Goal: Task Accomplishment & Management: Manage account settings

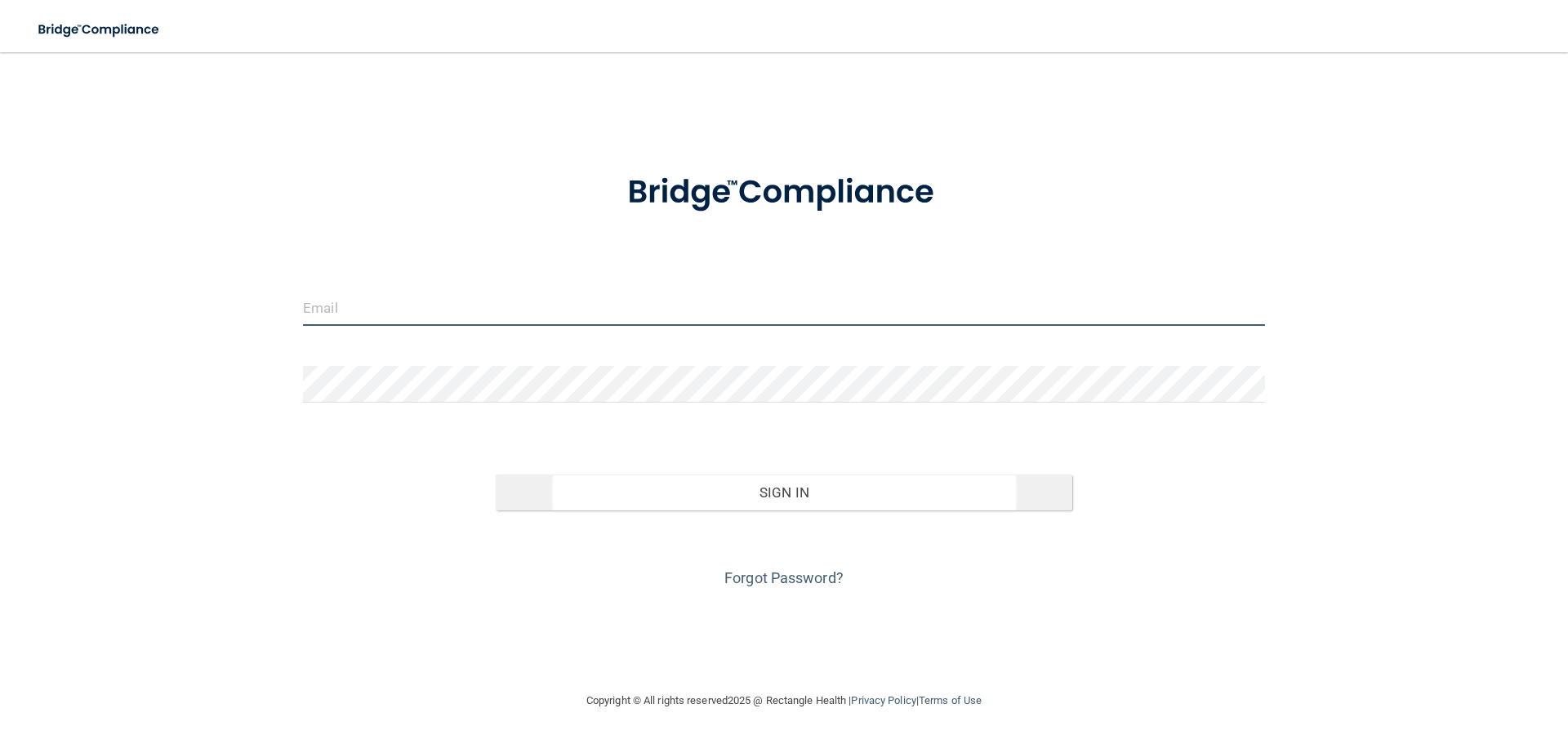
type input "[EMAIL_ADDRESS][DOMAIN_NAME]"
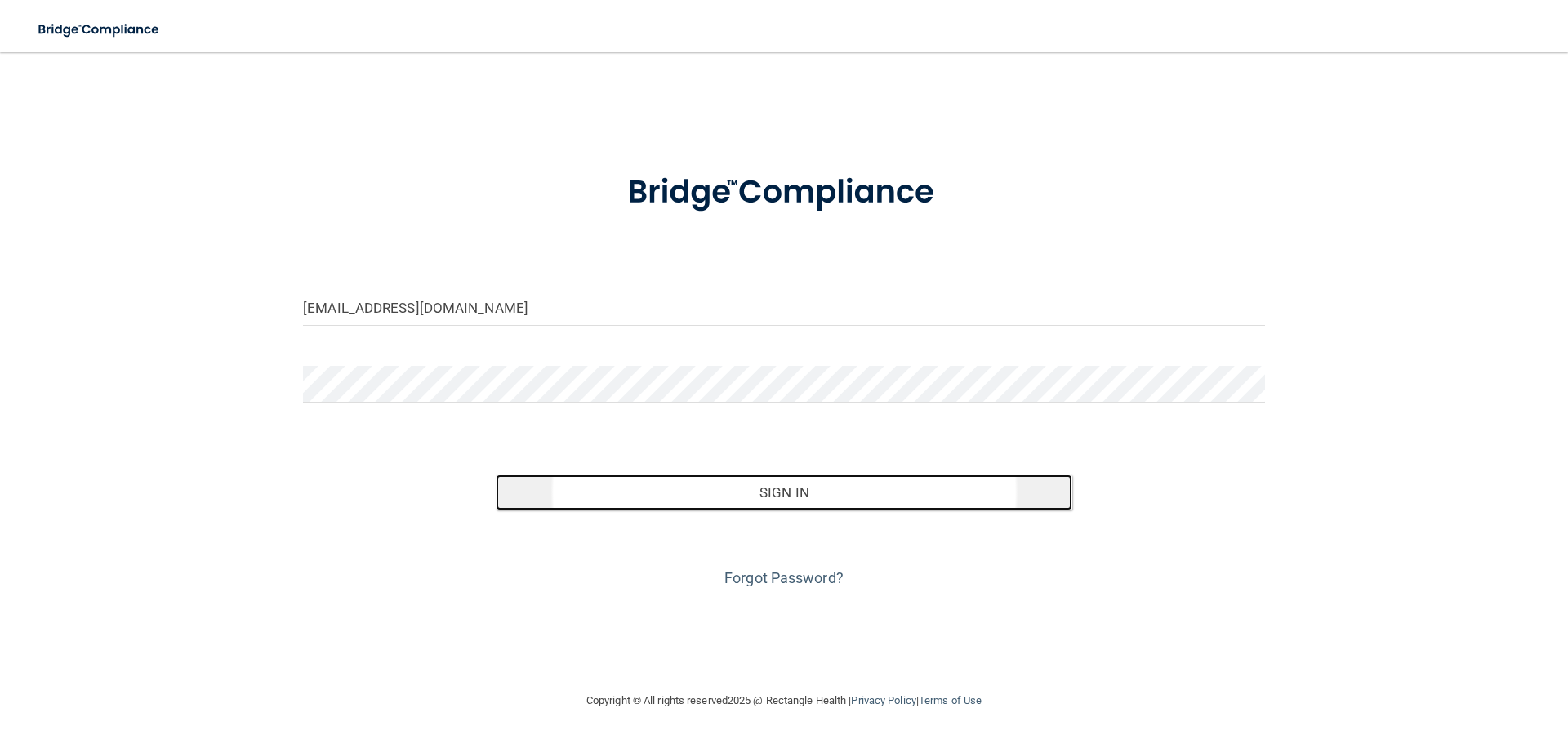
click at [649, 489] on button "Sign In" at bounding box center [785, 492] width 578 height 36
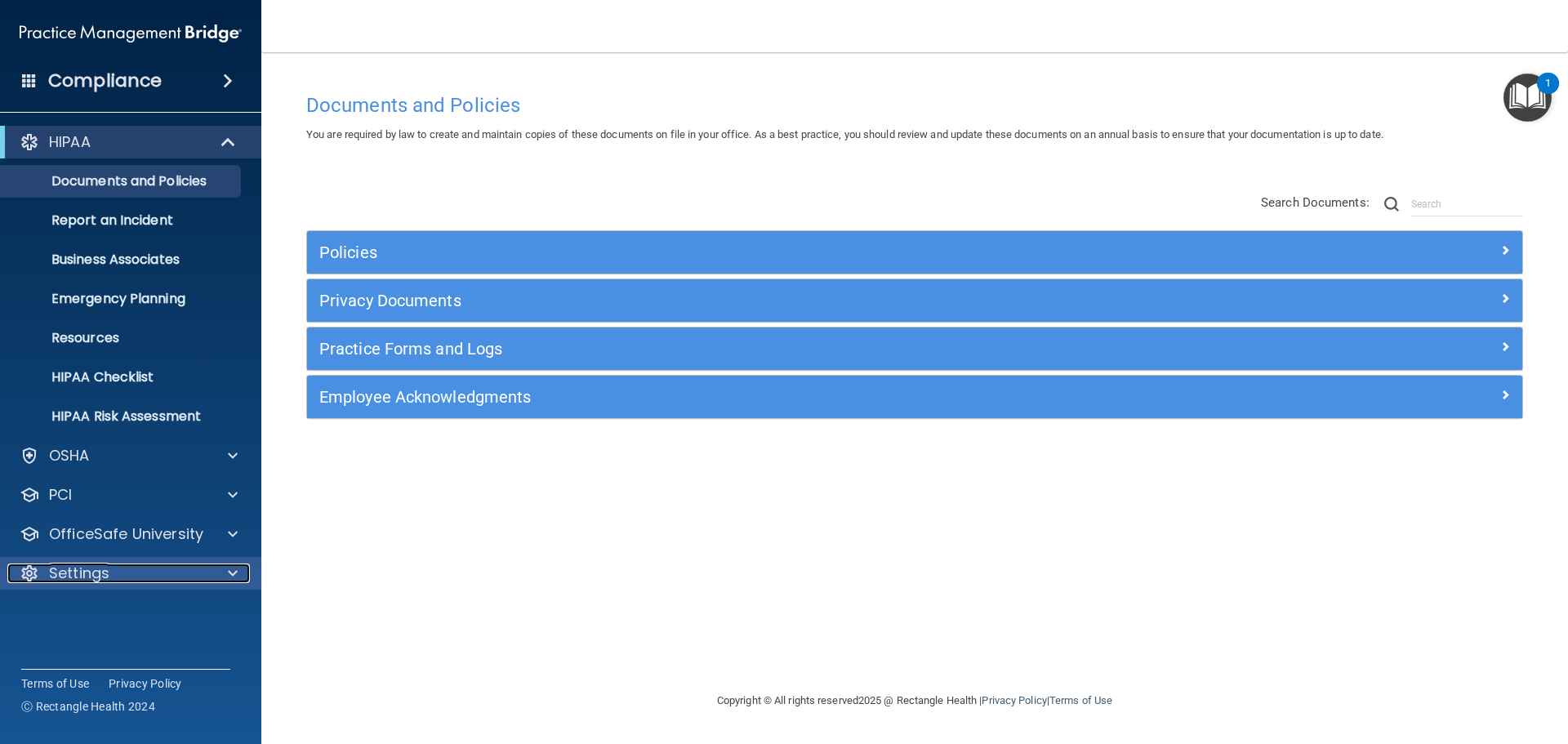
click at [105, 571] on p "Settings" at bounding box center [79, 572] width 61 height 19
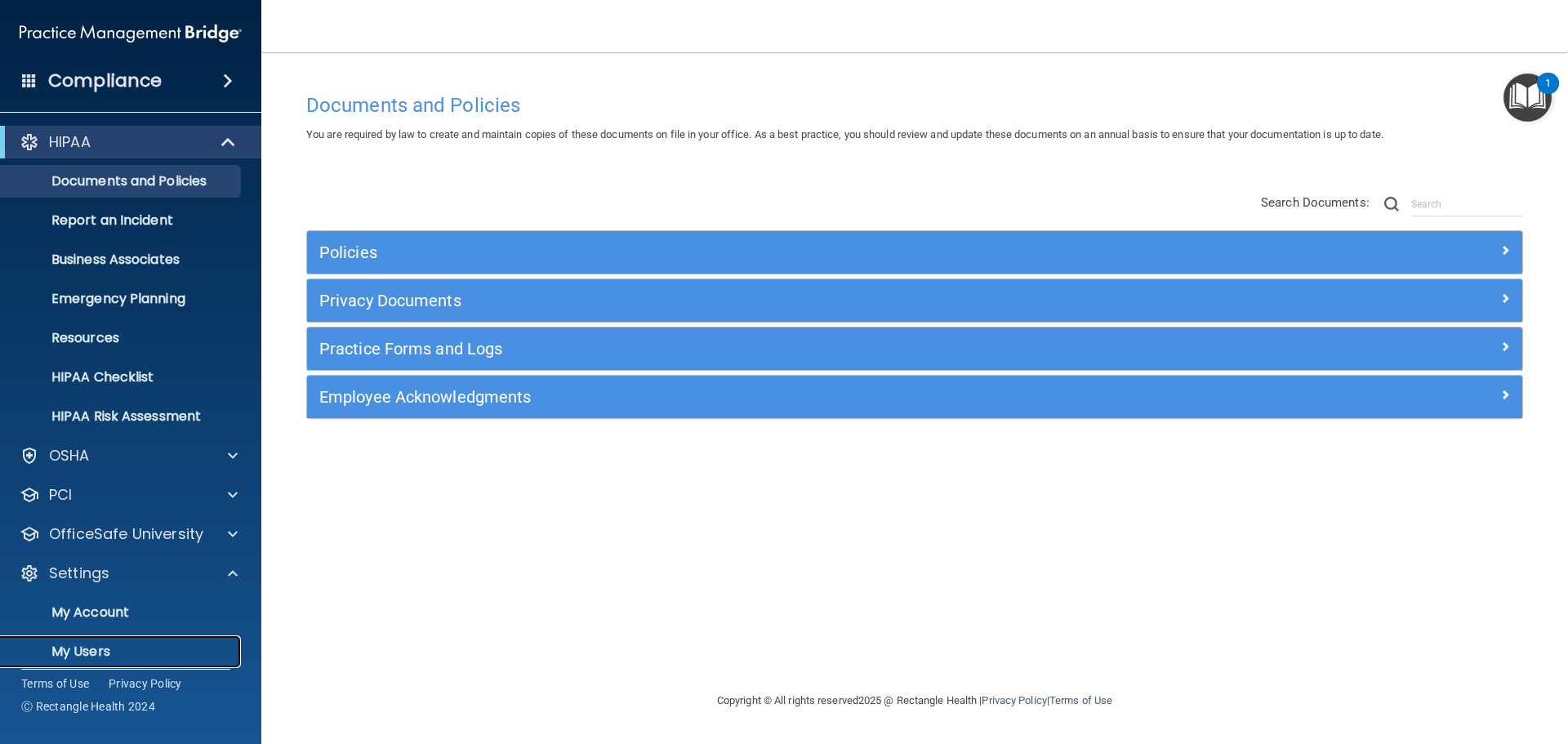
click at [105, 649] on p "My Users" at bounding box center [122, 652] width 223 height 17
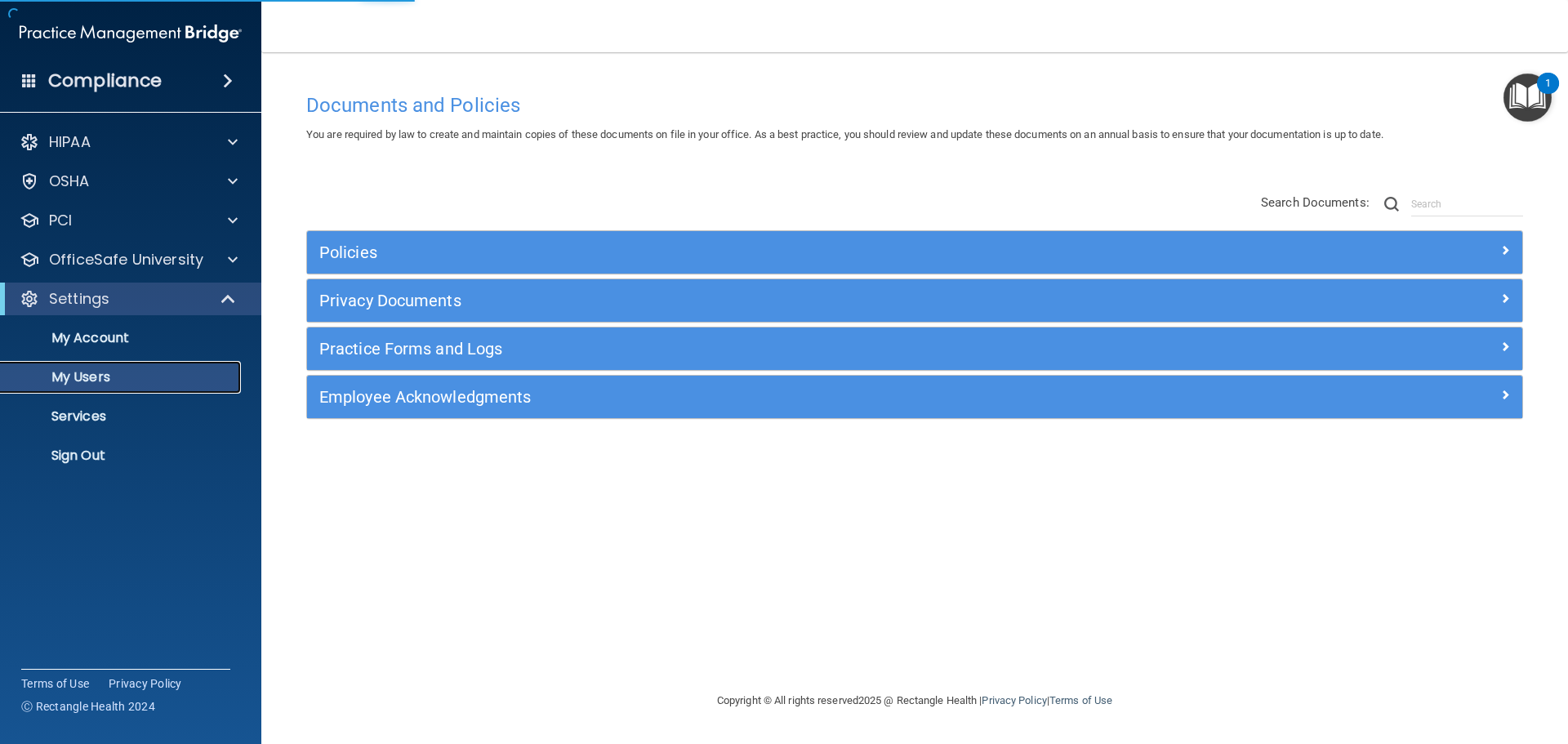
select select "20"
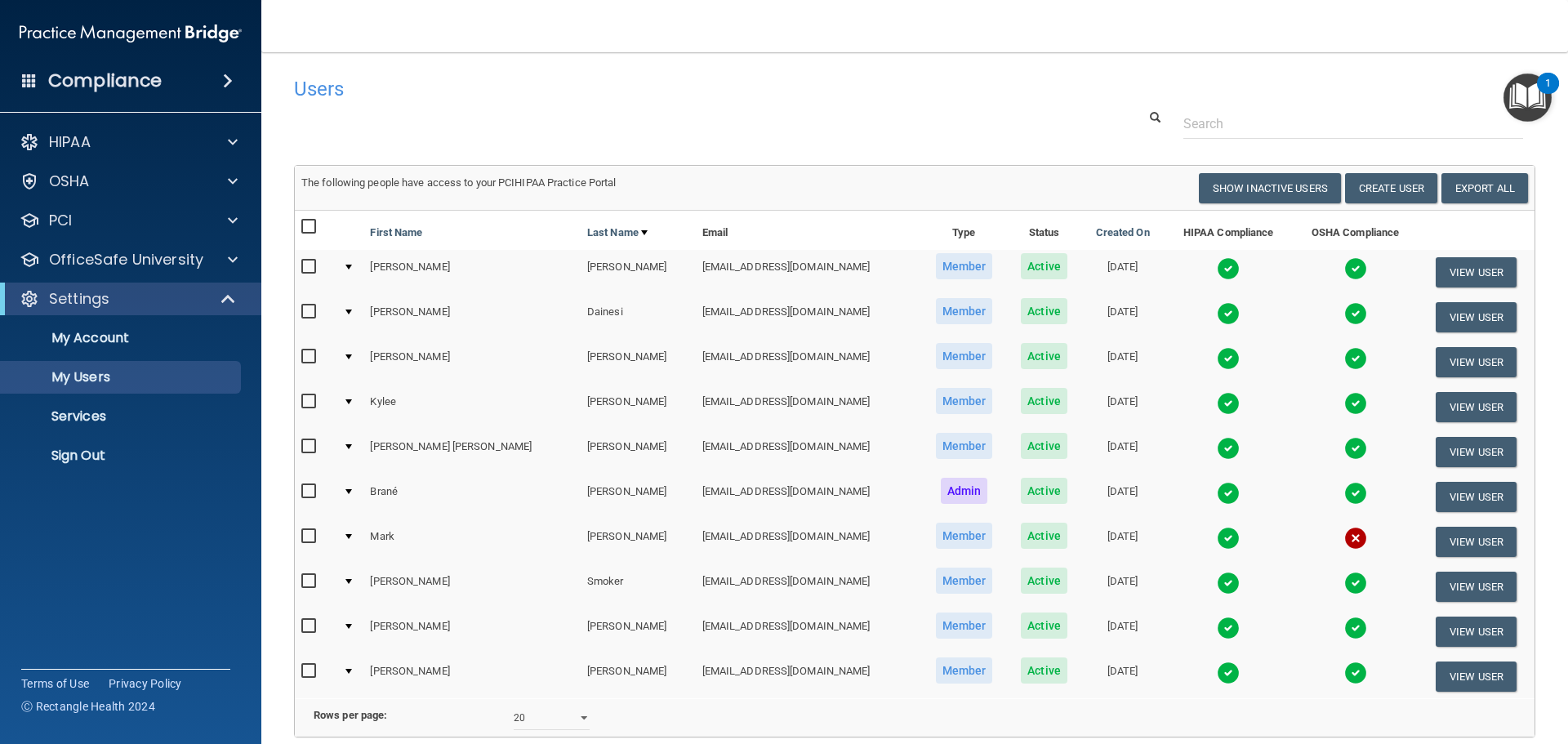
click at [1540, 101] on img "Open Resource Center, 1 new notification" at bounding box center [1527, 97] width 49 height 49
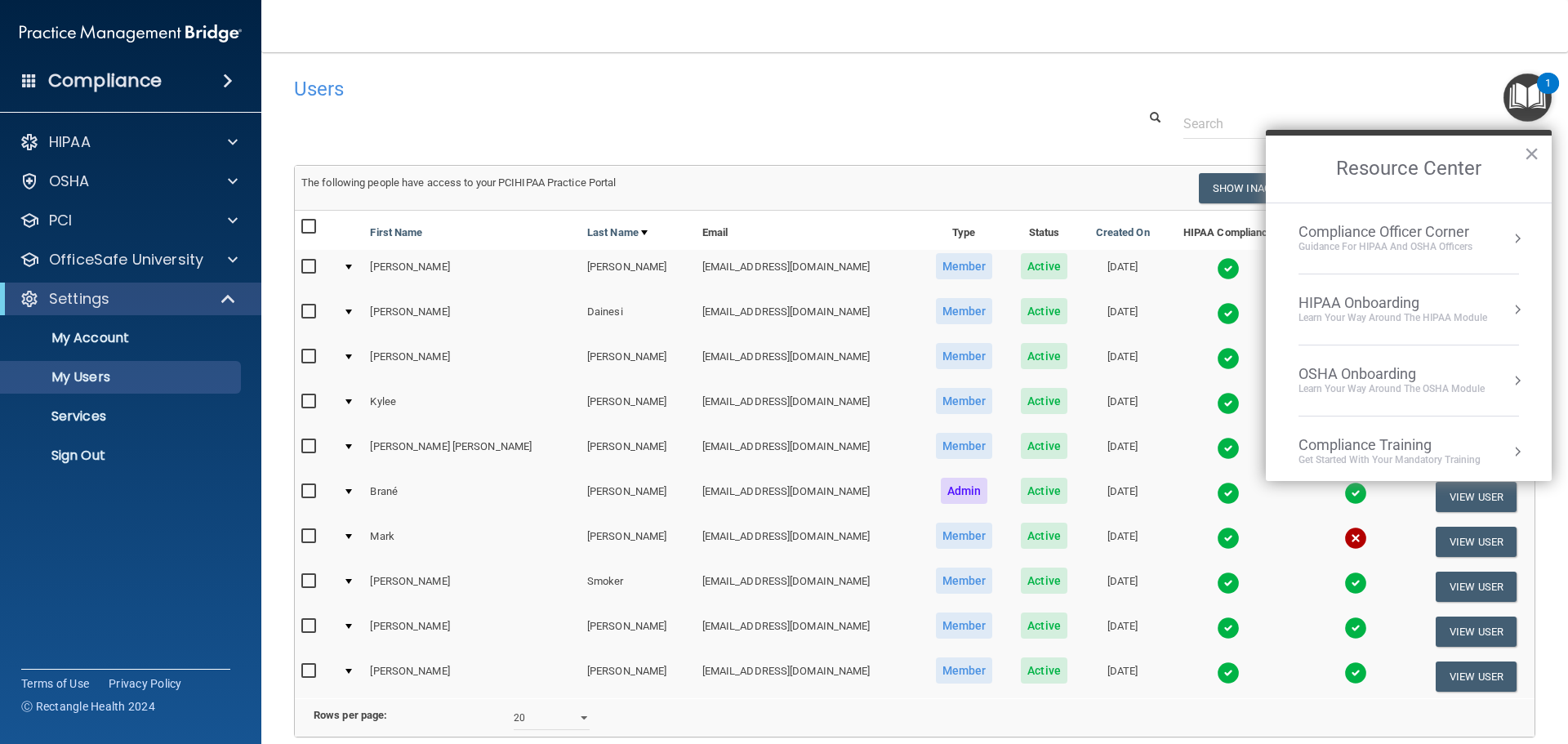
click at [1331, 8] on nav "Toggle navigation Brané Nichols [EMAIL_ADDRESS][DOMAIN_NAME] Manage My Enterpri…" at bounding box center [914, 26] width 1307 height 52
click at [599, 62] on main "Users Success! New user created. × Error! The user couldn't be created. × Succe…" at bounding box center [914, 398] width 1307 height 692
click at [1540, 139] on h2 "Resource Center" at bounding box center [1408, 169] width 286 height 67
click at [1533, 153] on button "×" at bounding box center [1531, 153] width 16 height 26
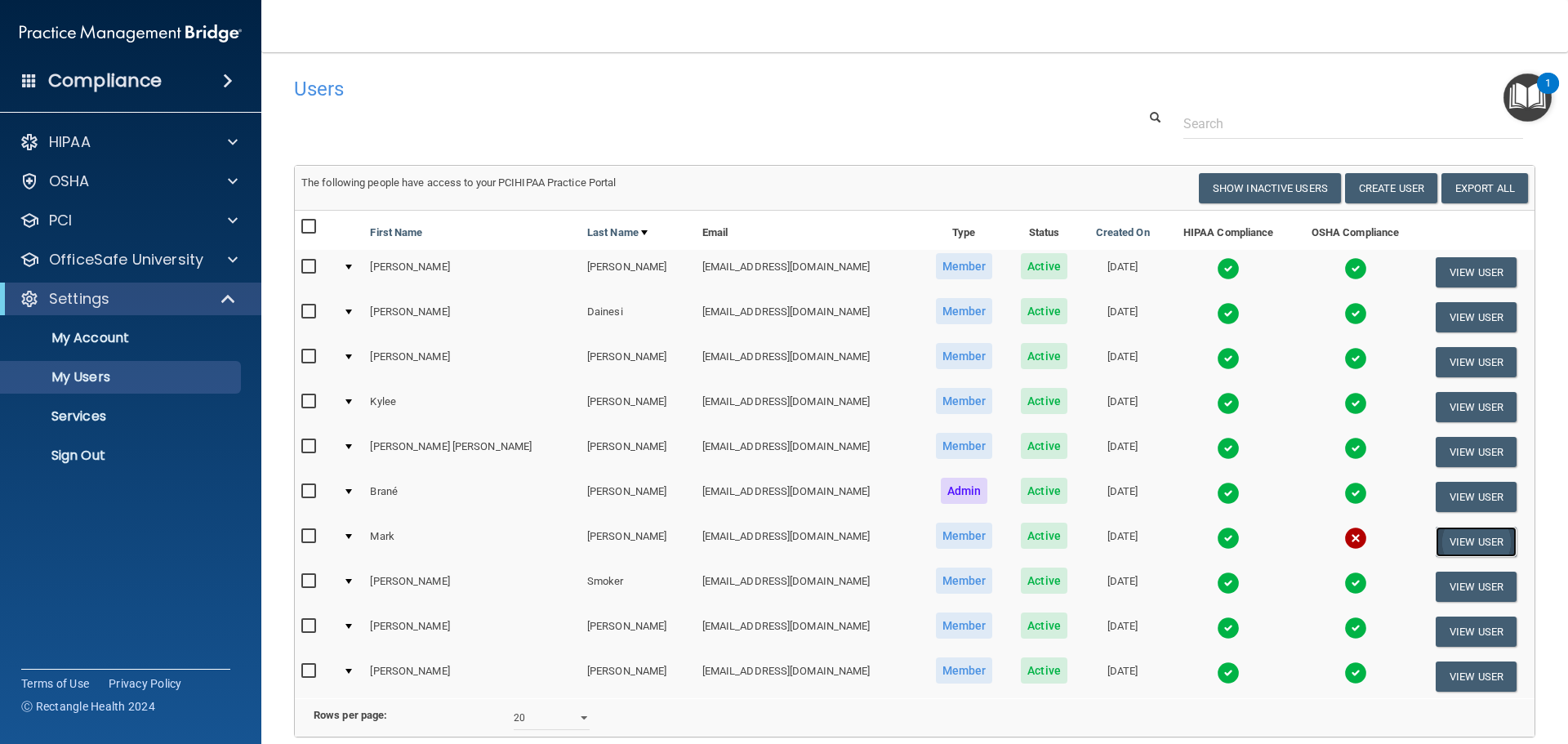
click at [1457, 552] on button "View User" at bounding box center [1475, 541] width 81 height 30
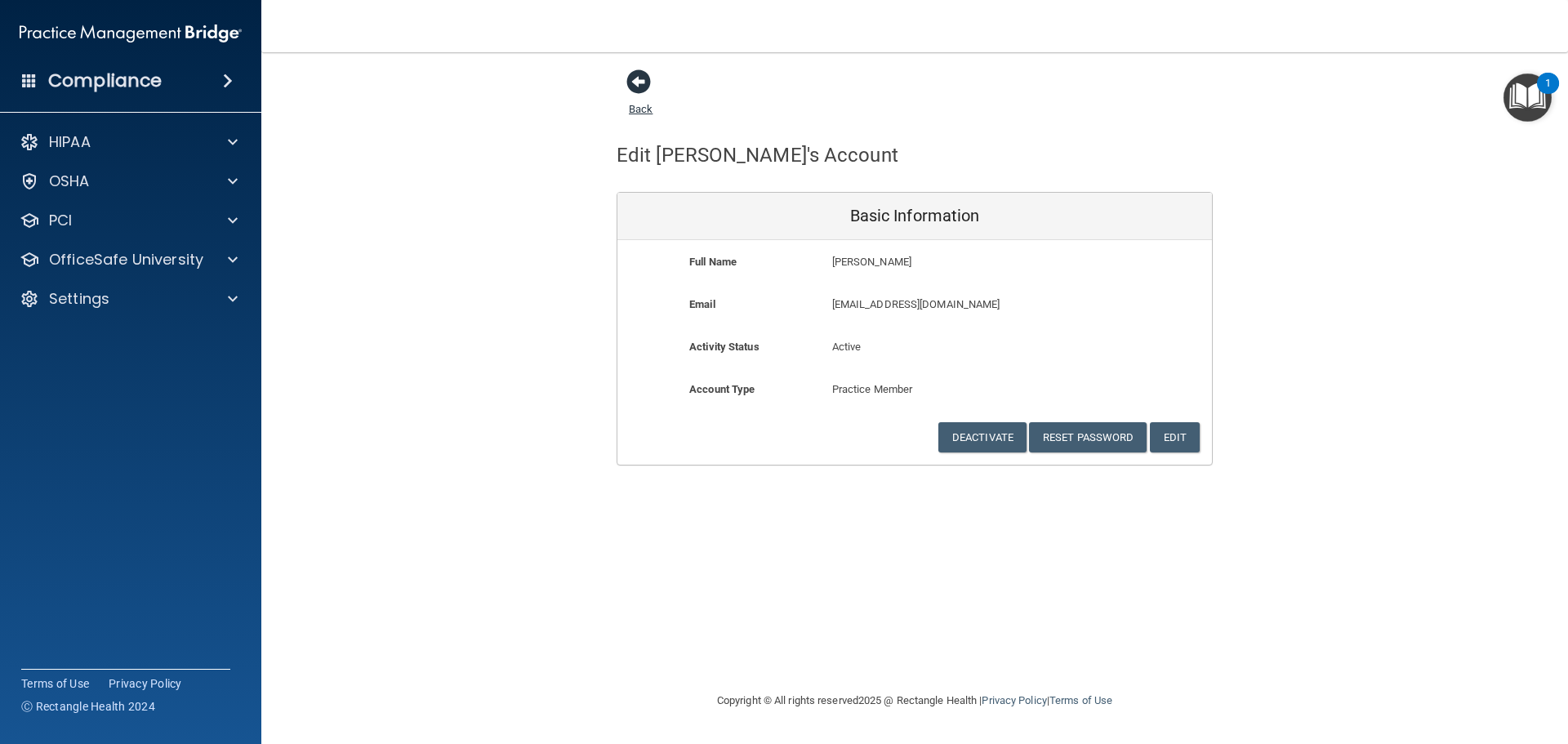
click at [642, 78] on span at bounding box center [638, 82] width 25 height 25
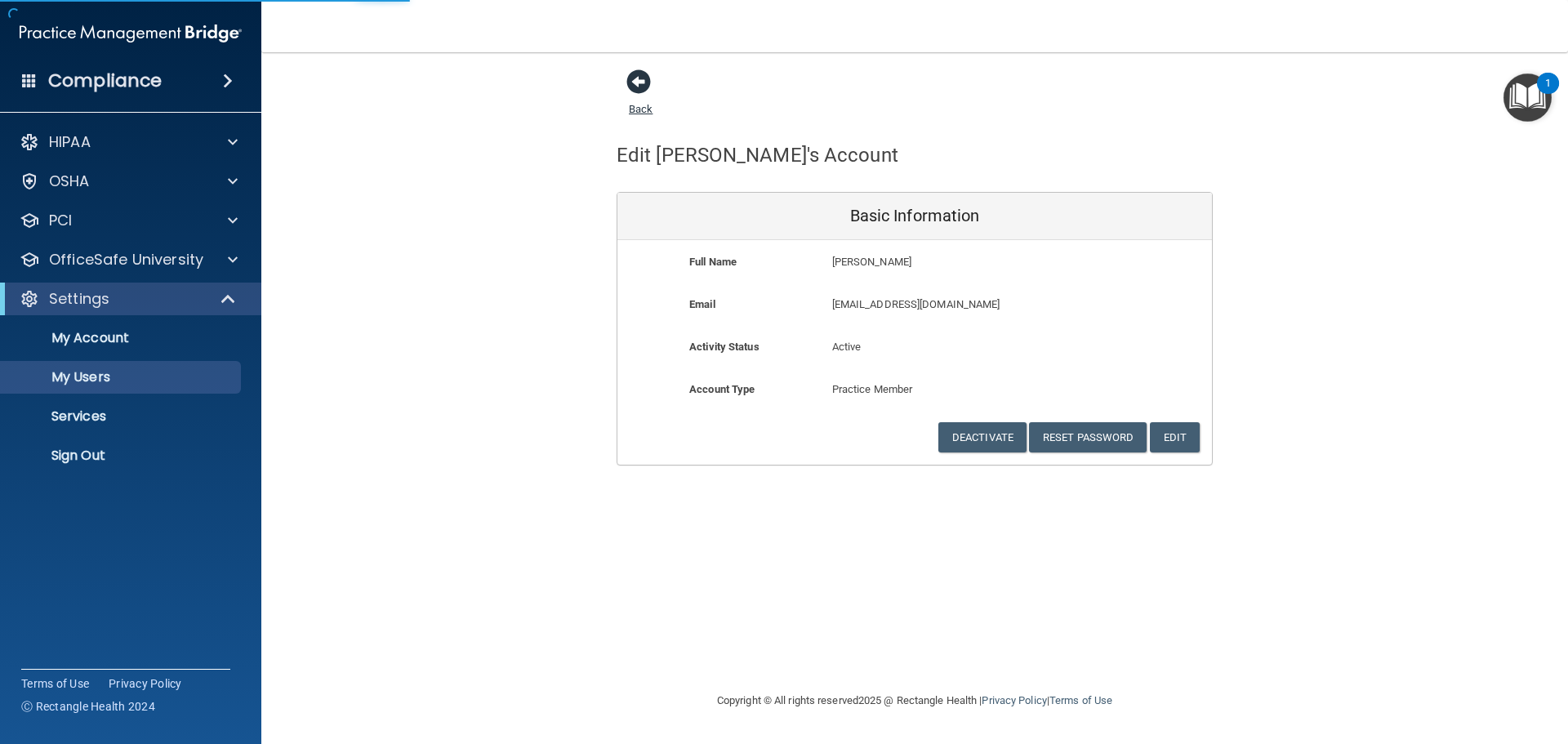
select select "20"
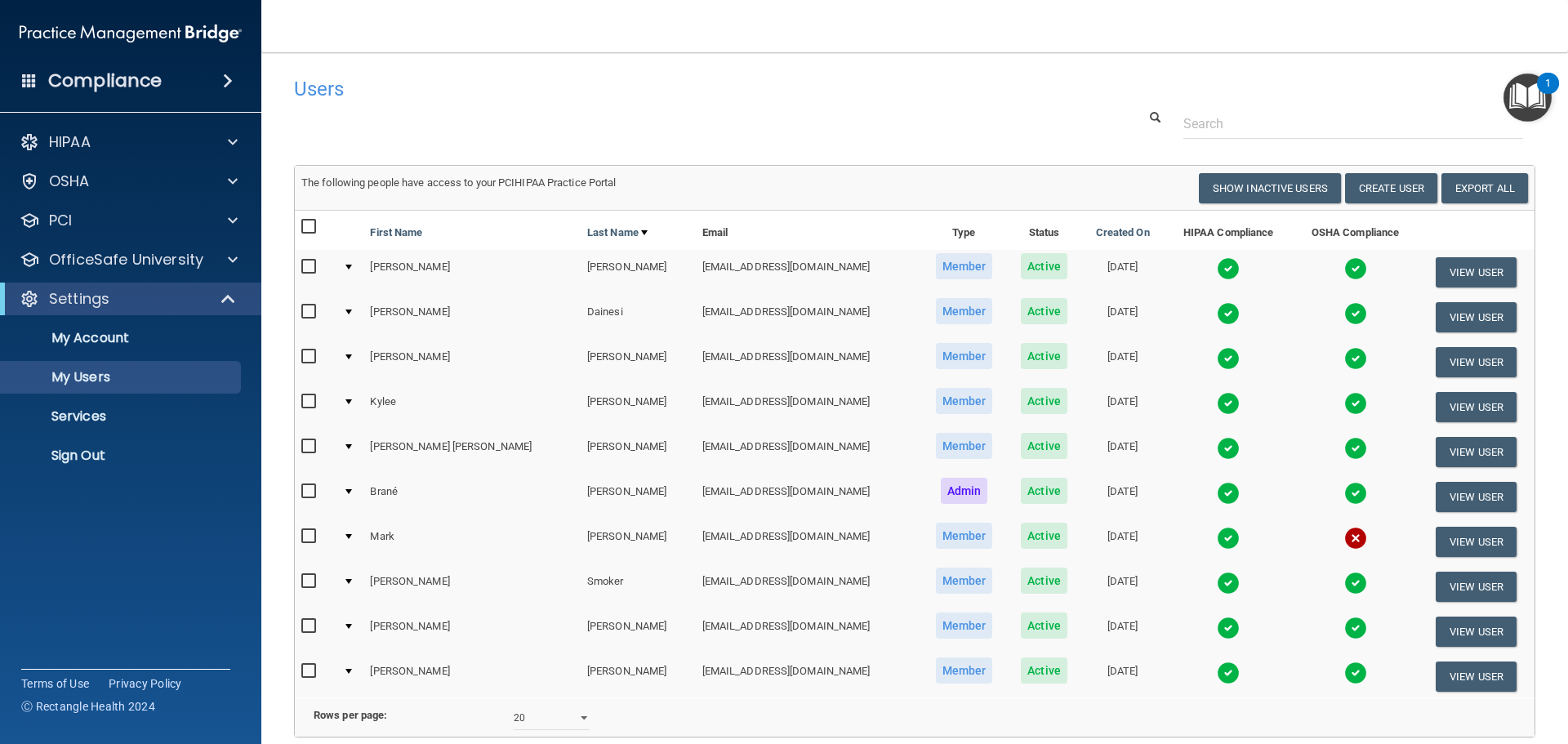
click at [315, 533] on input "checkbox" at bounding box center [311, 537] width 18 height 13
checkbox input "true"
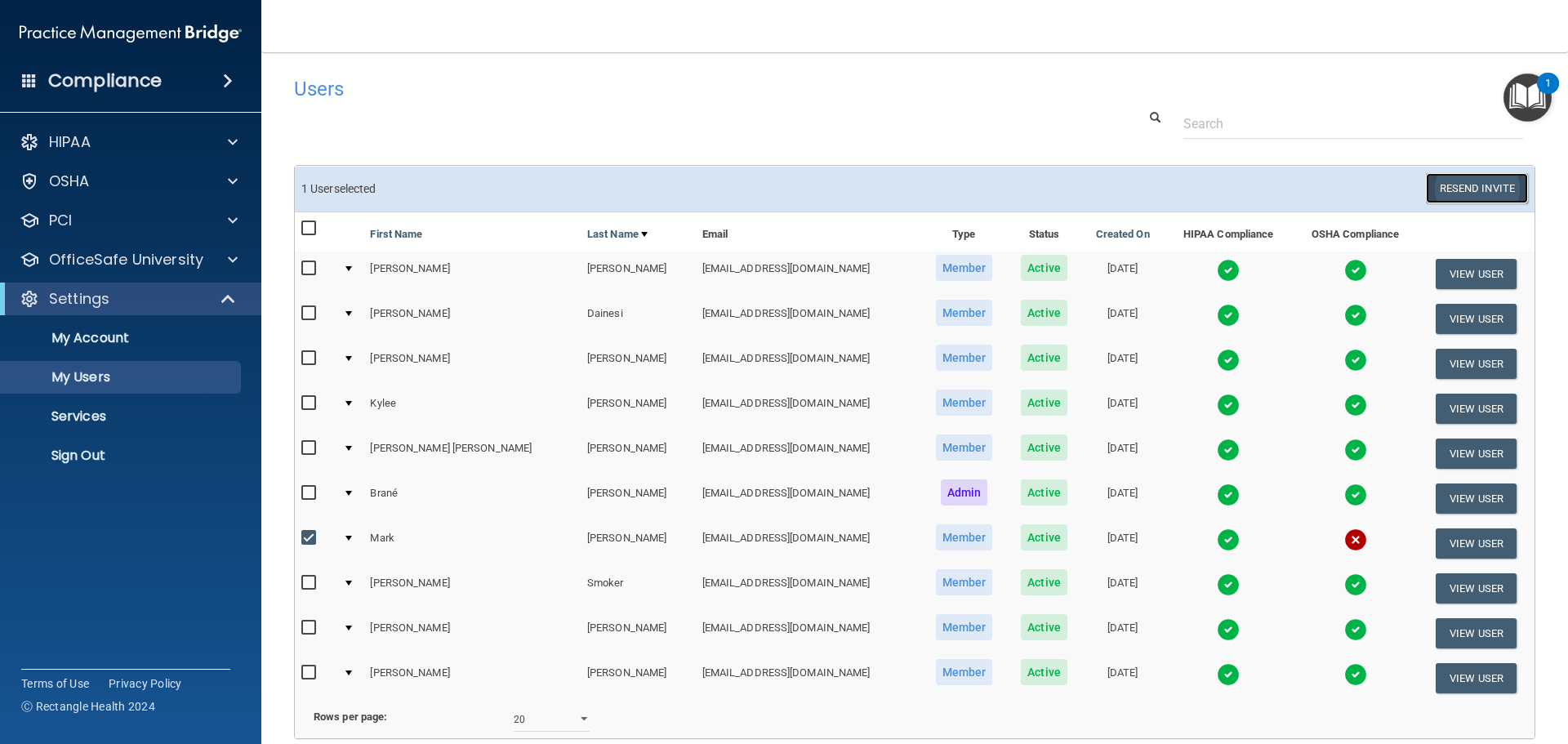
click at [1457, 192] on button "Resend Invite" at bounding box center [1476, 188] width 102 height 30
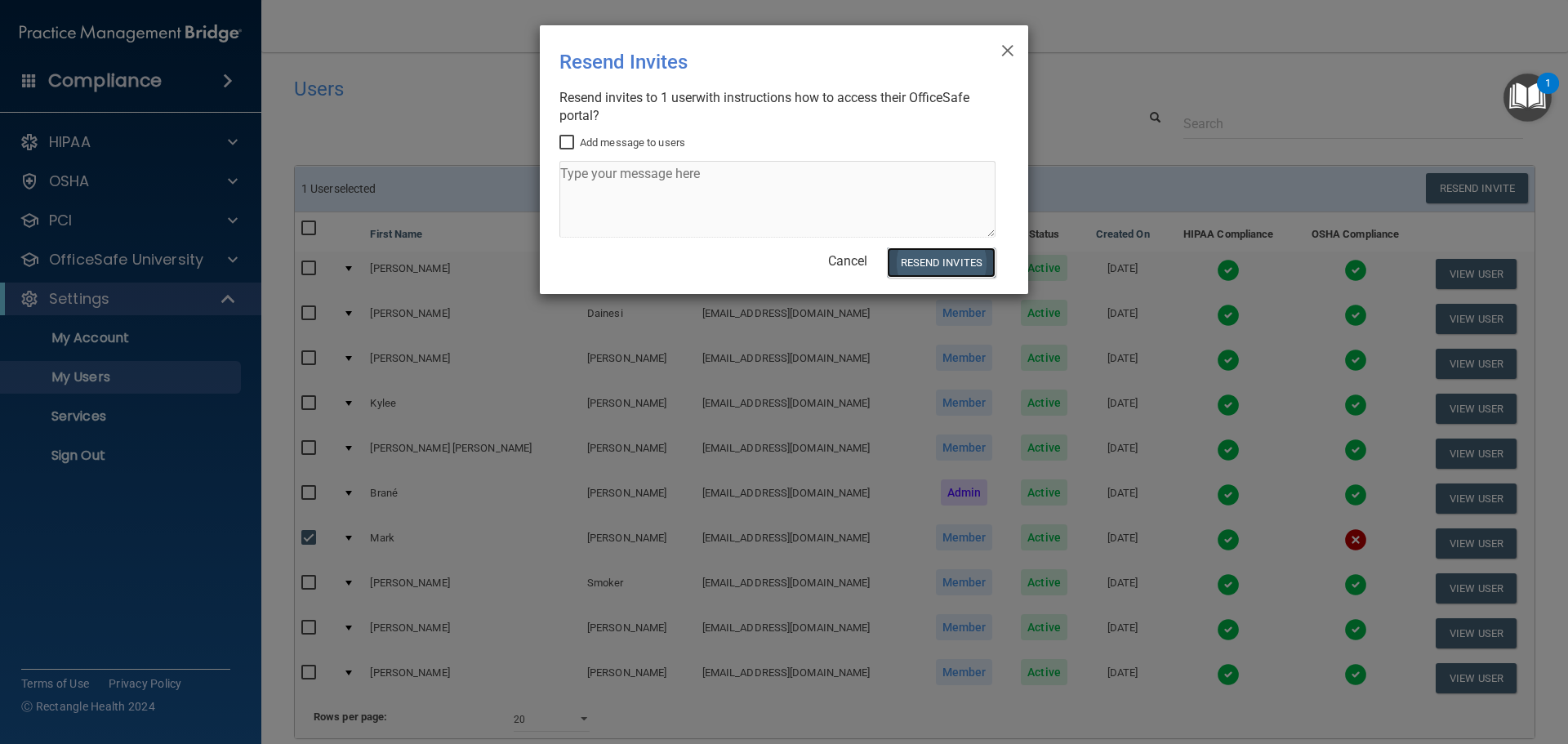
click at [951, 261] on button "Resend Invites" at bounding box center [941, 262] width 108 height 30
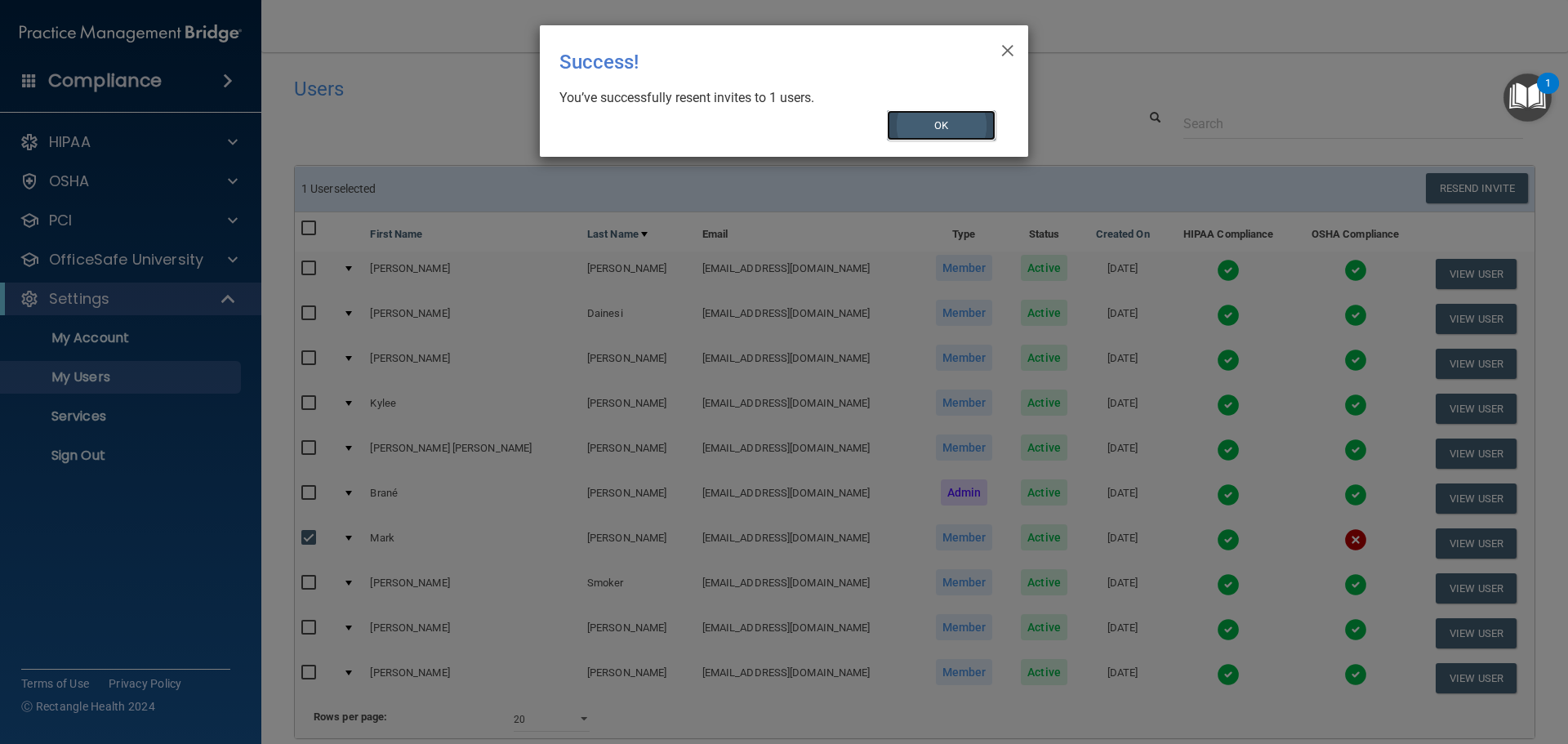
click at [943, 128] on button "OK" at bounding box center [941, 125] width 109 height 30
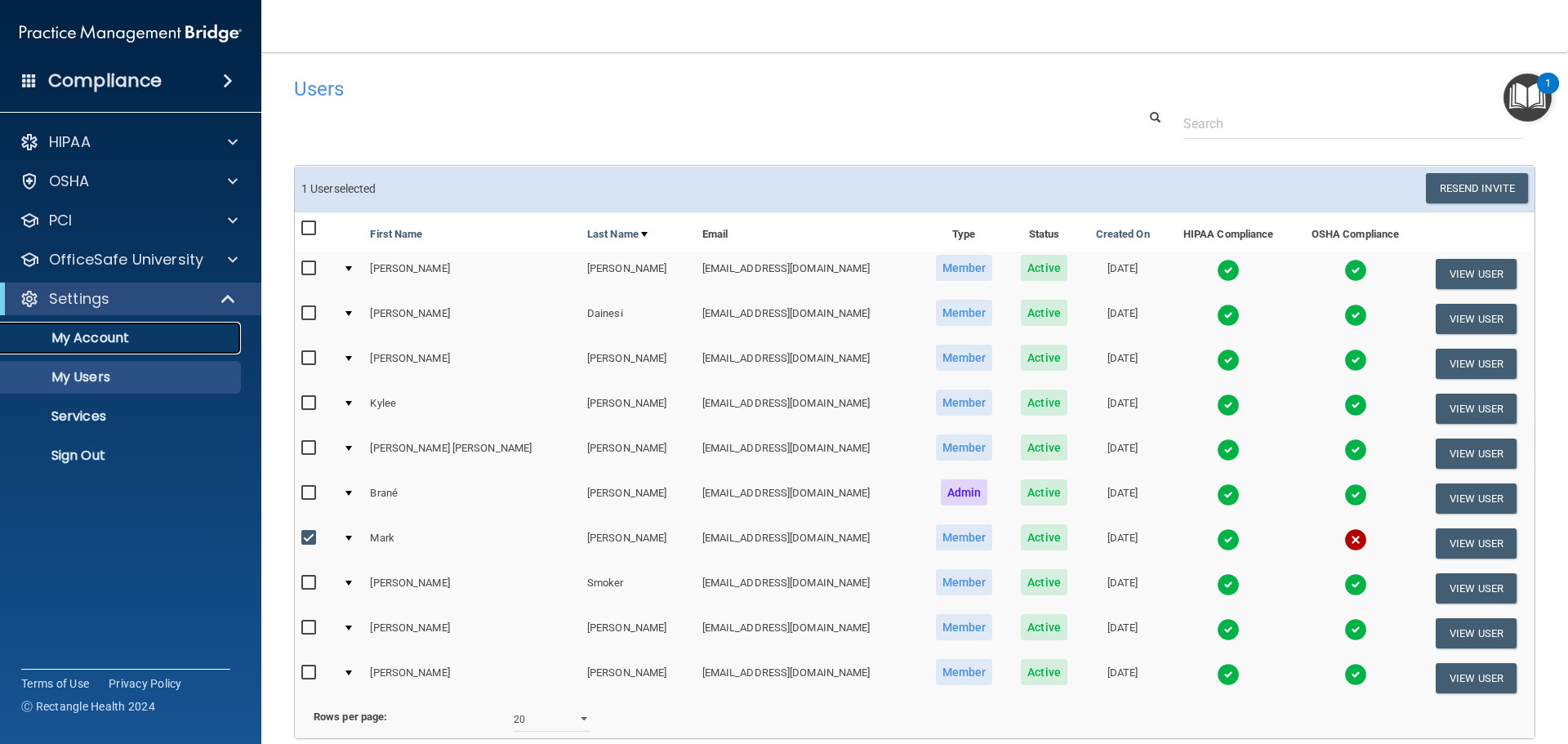
click at [110, 339] on p "My Account" at bounding box center [122, 339] width 223 height 17
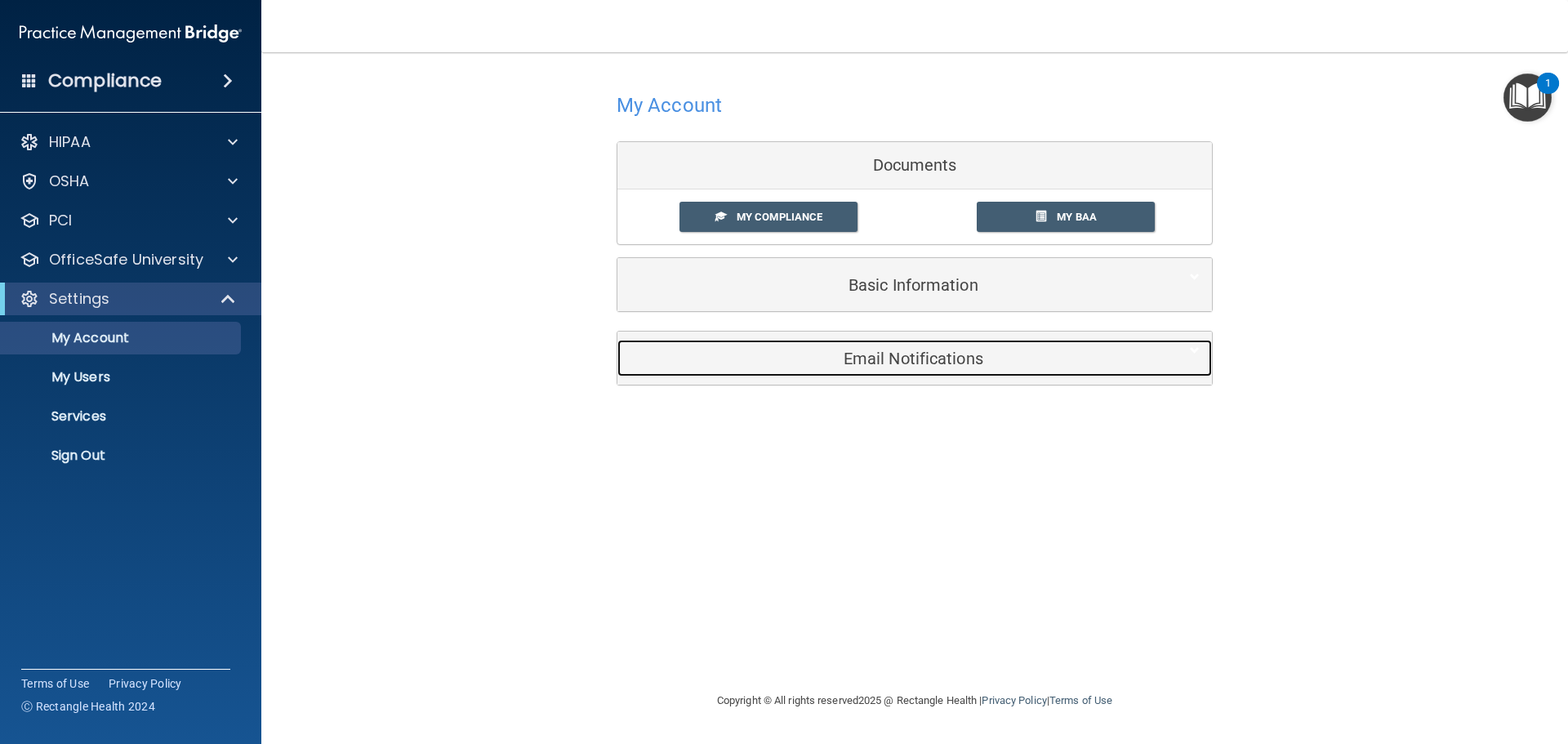
click at [891, 361] on h5 "Email Notifications" at bounding box center [889, 359] width 520 height 18
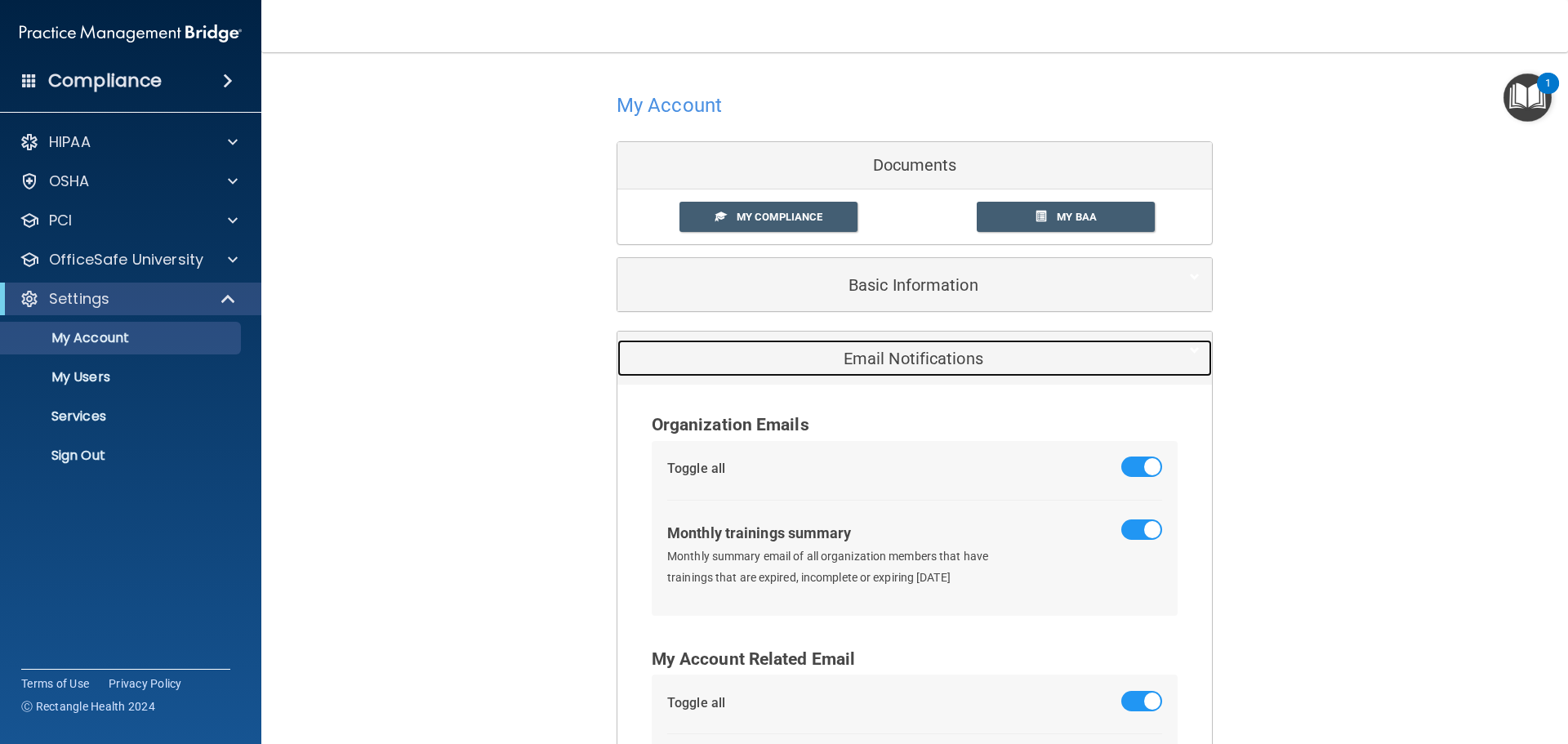
scroll to position [161, 0]
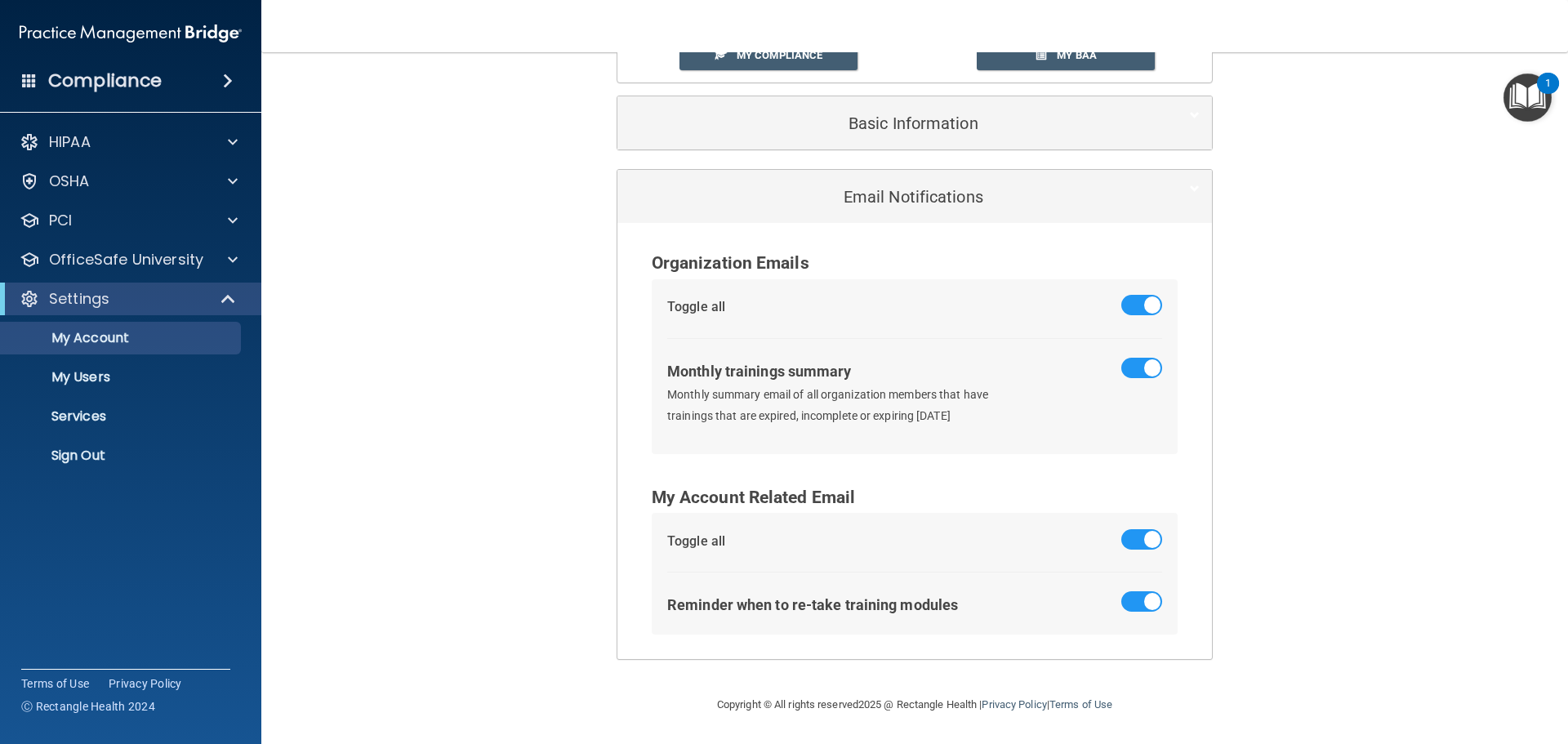
click at [230, 74] on span at bounding box center [227, 80] width 10 height 19
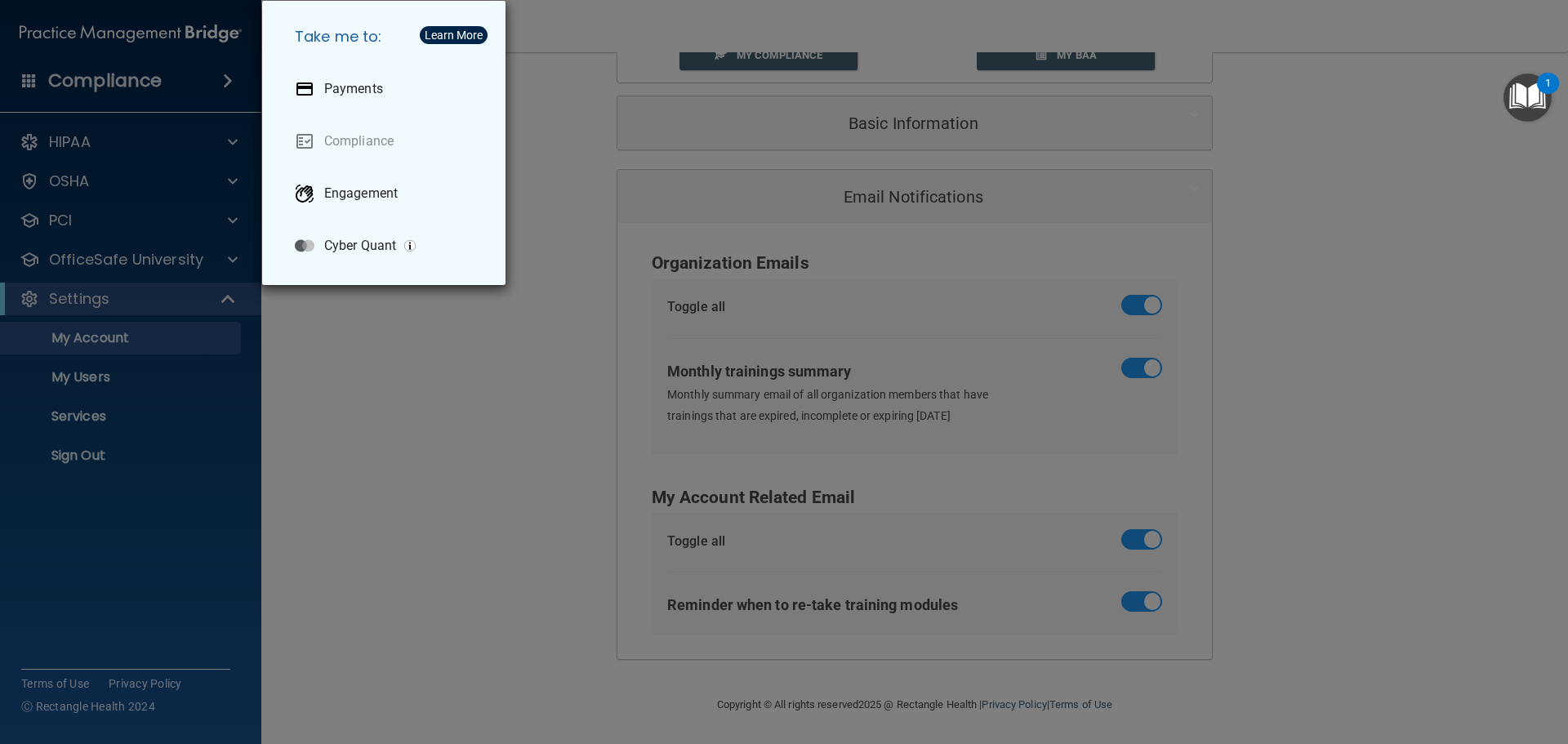
click at [226, 81] on div "Take me to: Payments Compliance Engagement Cyber Quant" at bounding box center [784, 372] width 1568 height 744
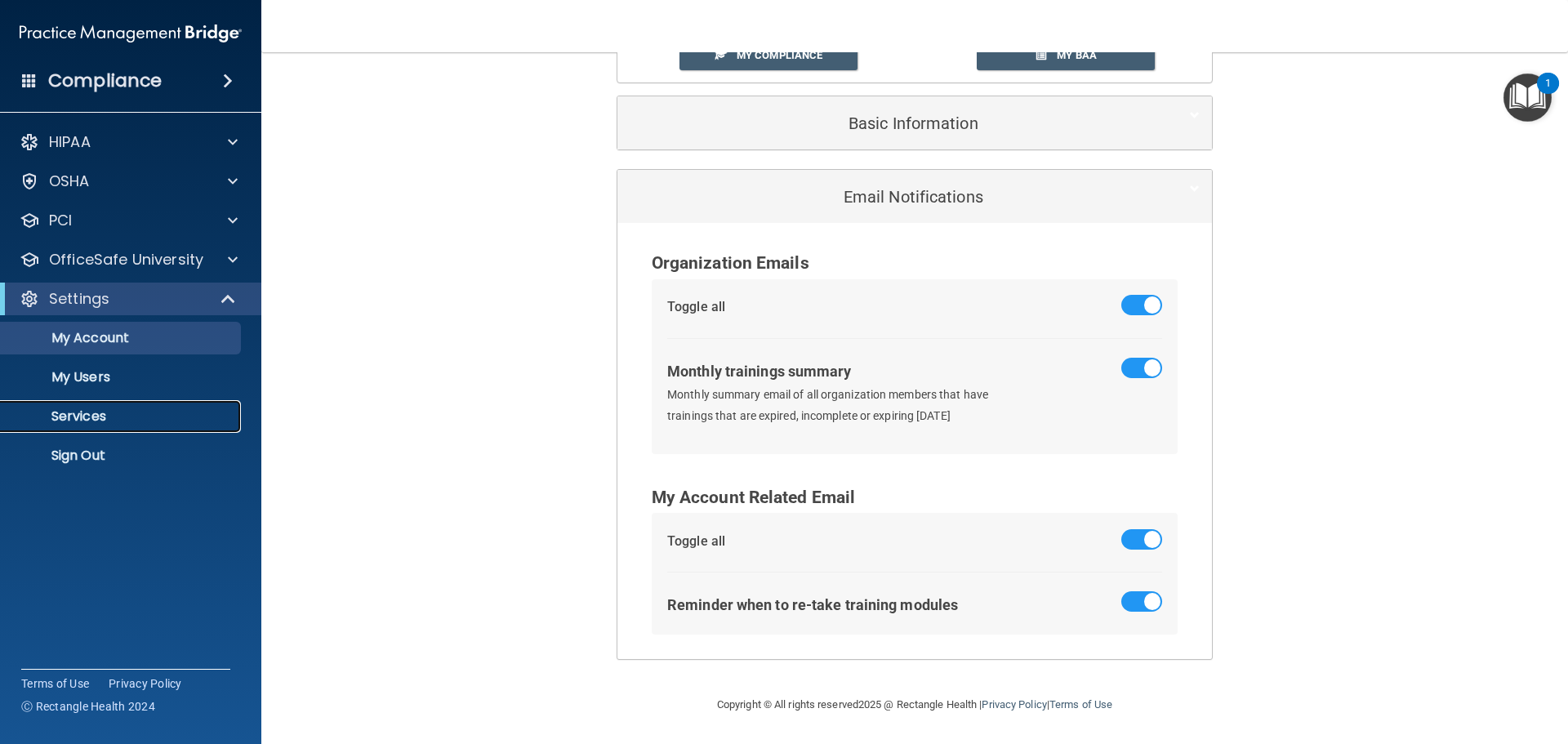
click at [105, 408] on p "Services" at bounding box center [122, 416] width 223 height 17
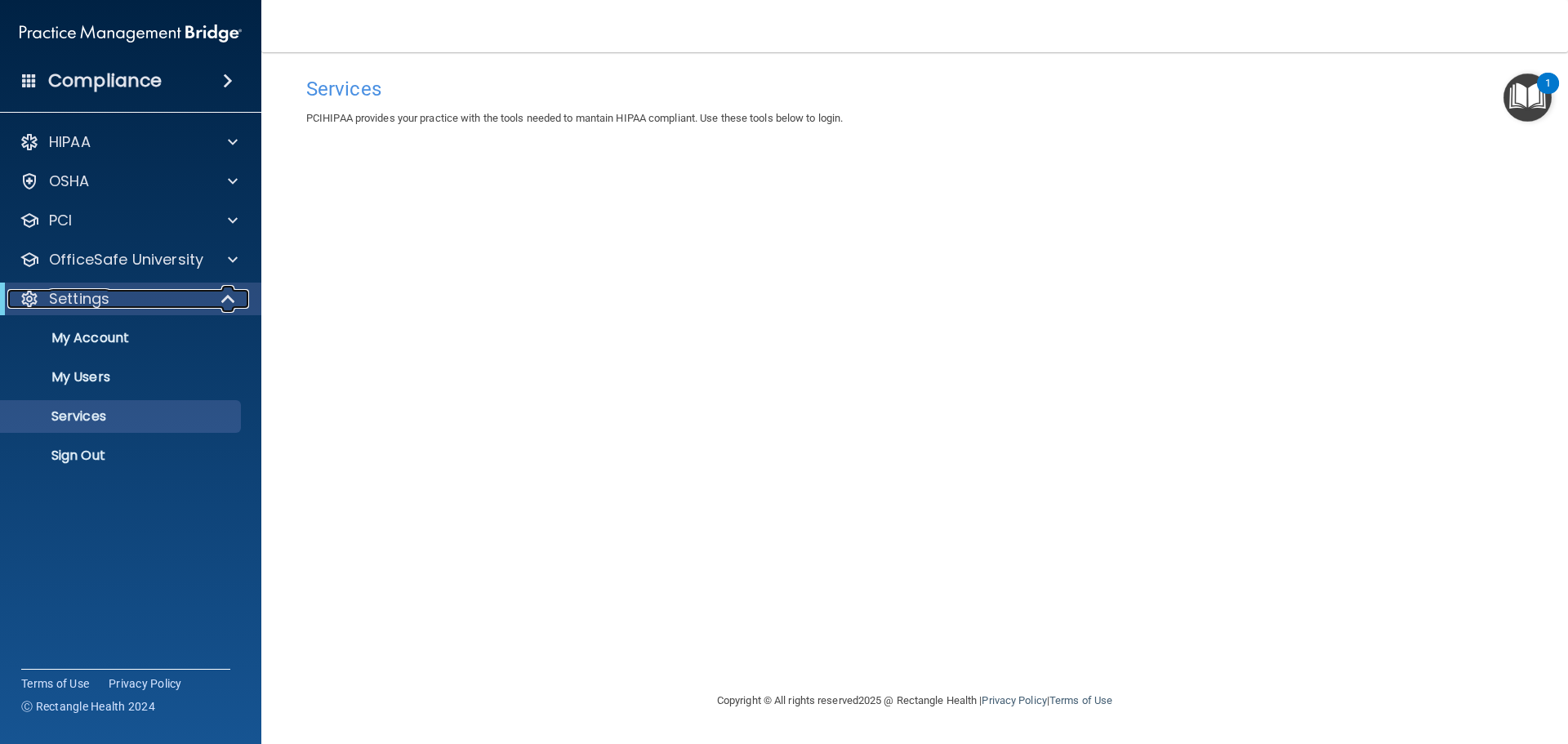
click at [237, 297] on div at bounding box center [229, 298] width 40 height 19
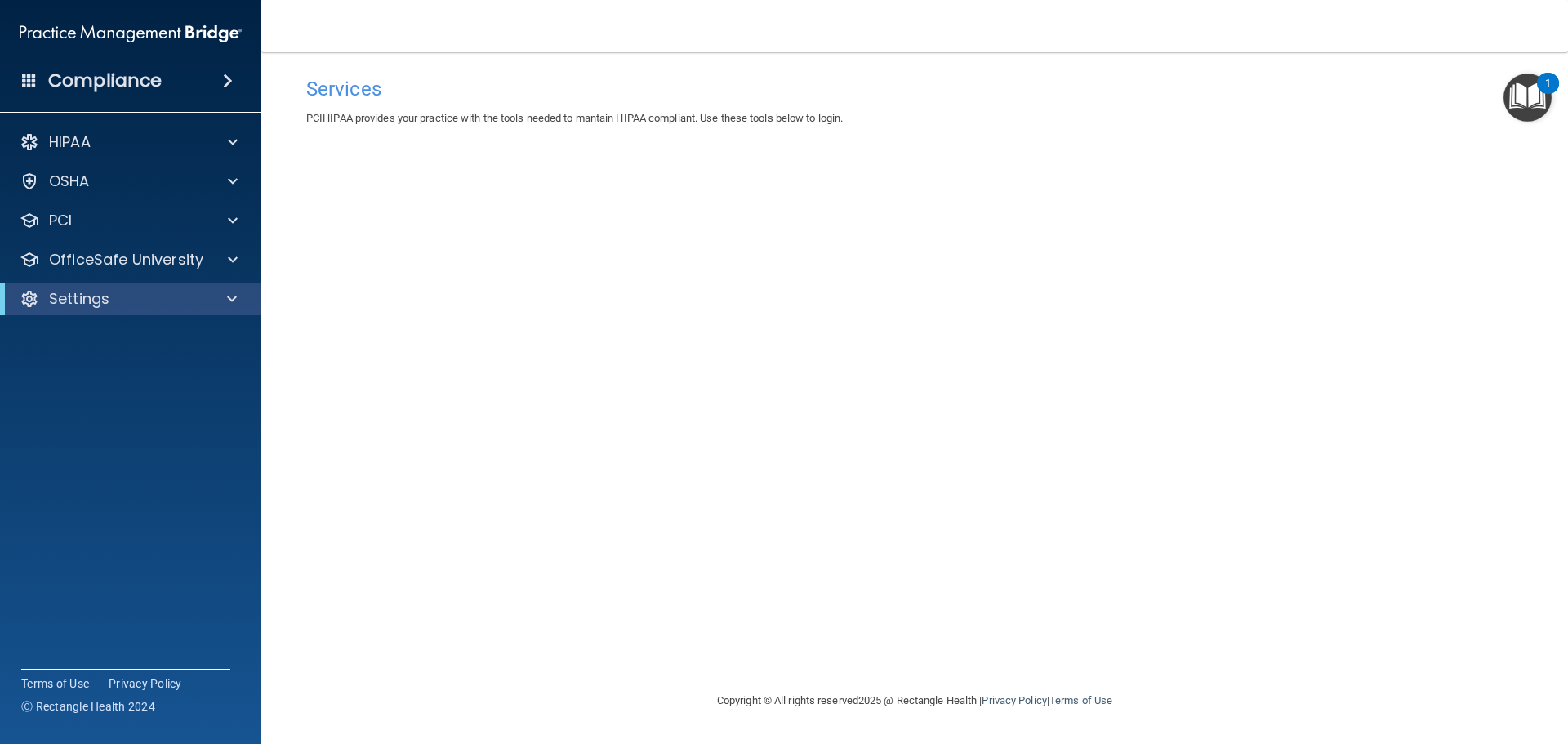
click at [230, 75] on span at bounding box center [227, 80] width 10 height 19
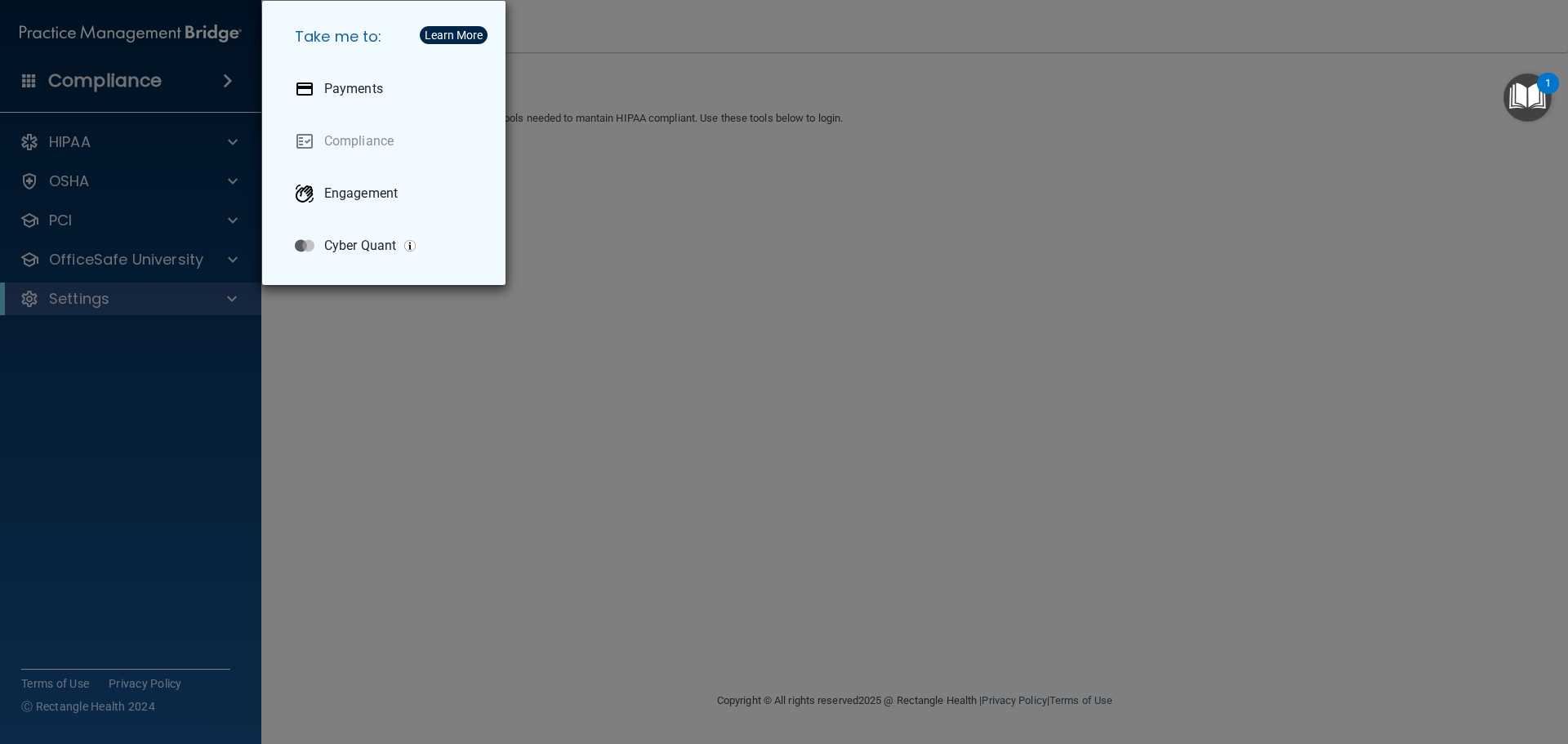
click at [410, 247] on img "button" at bounding box center [410, 246] width 11 height 11
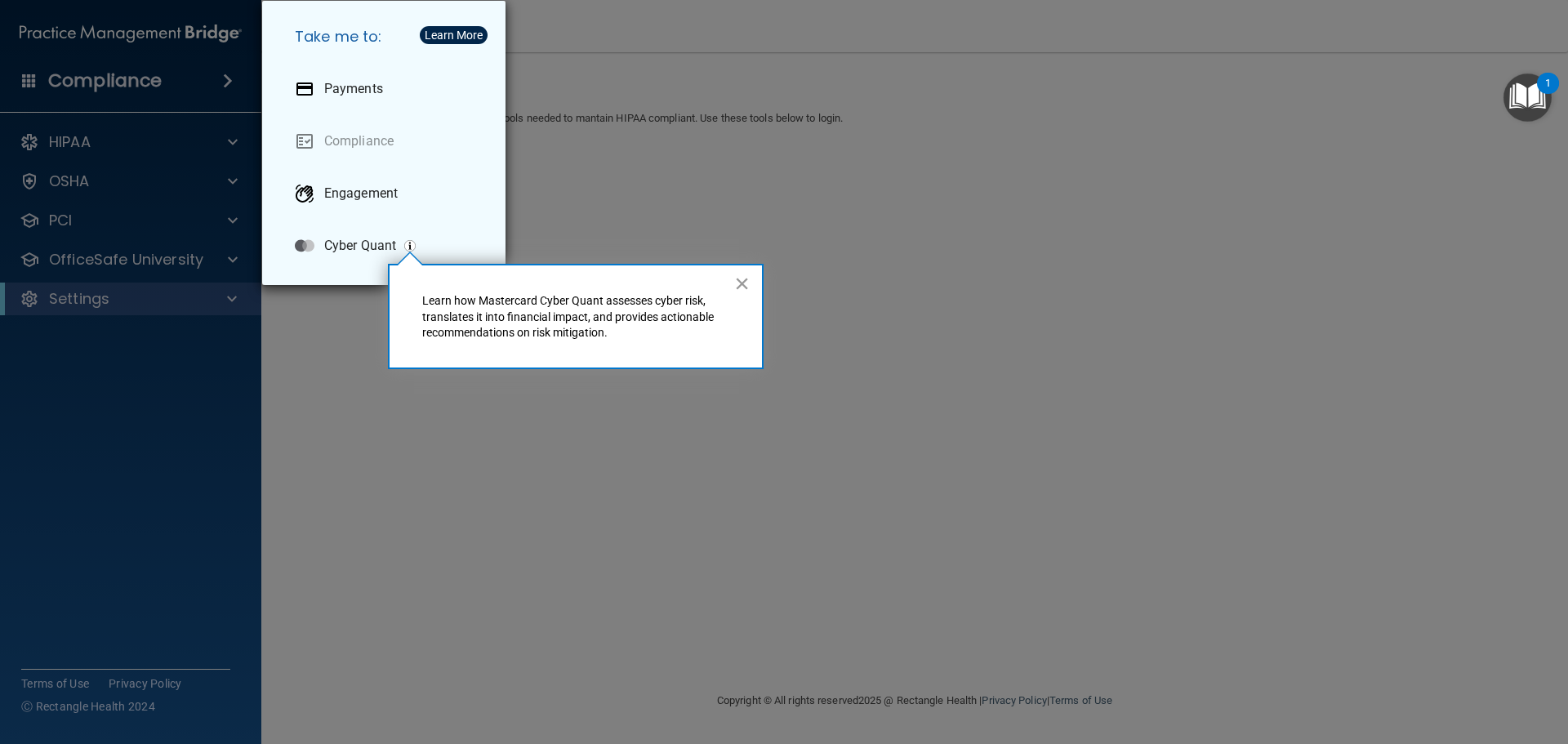
click at [741, 277] on button "×" at bounding box center [742, 283] width 16 height 26
